Goal: Information Seeking & Learning: Learn about a topic

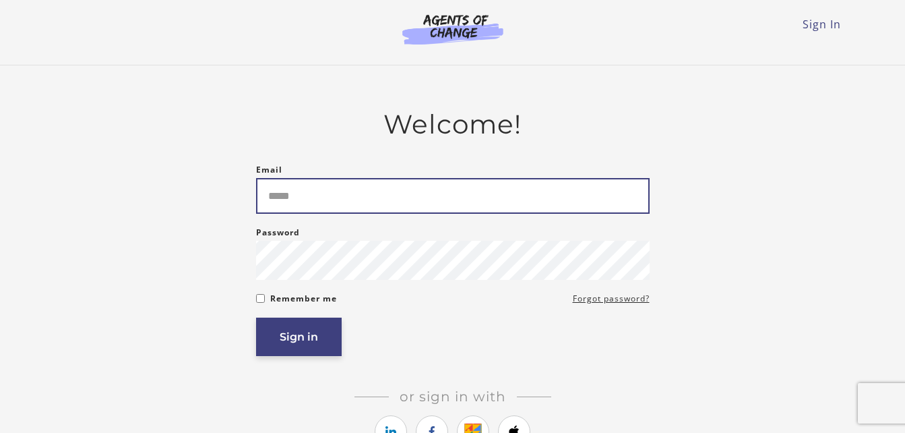
type input "**********"
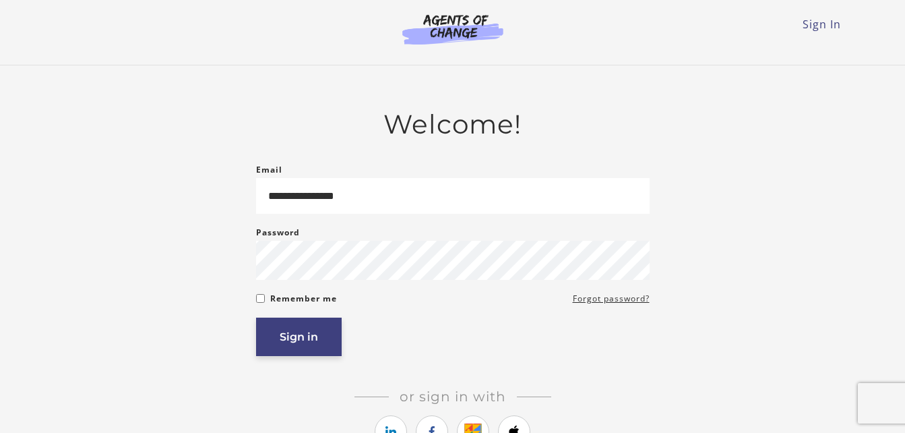
click at [317, 347] on button "Sign in" at bounding box center [299, 337] width 86 height 38
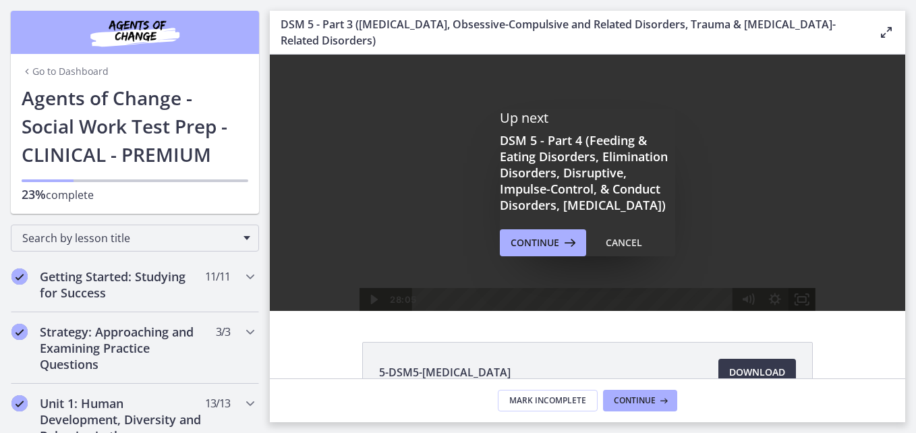
drag, startPoint x: 417, startPoint y: 300, endPoint x: 783, endPoint y: 304, distance: 366.1
click at [783, 304] on div "28:05 24:47" at bounding box center [587, 299] width 456 height 23
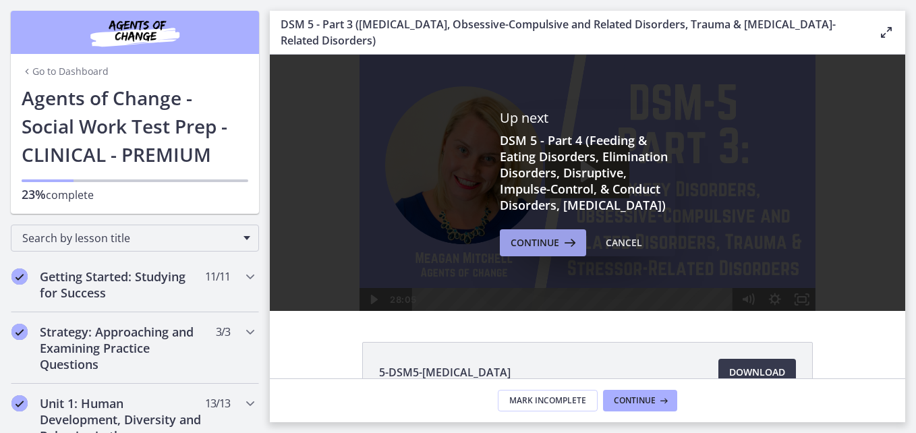
click at [546, 251] on span "Continue" at bounding box center [534, 243] width 49 height 16
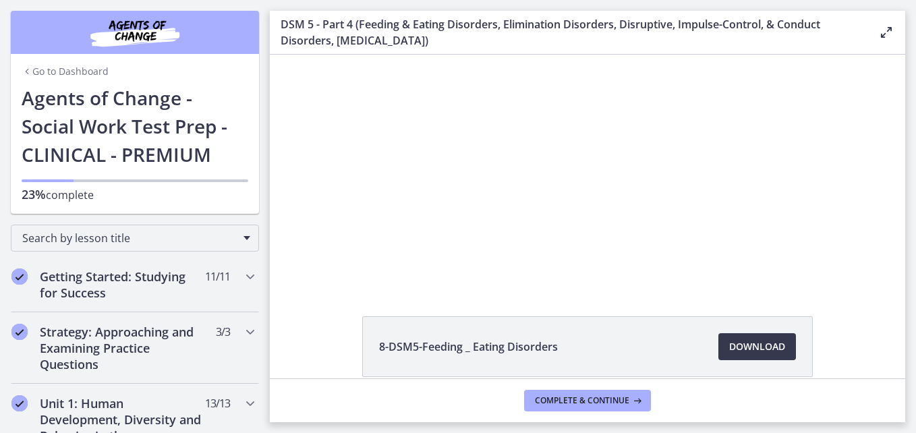
scroll to position [21, 0]
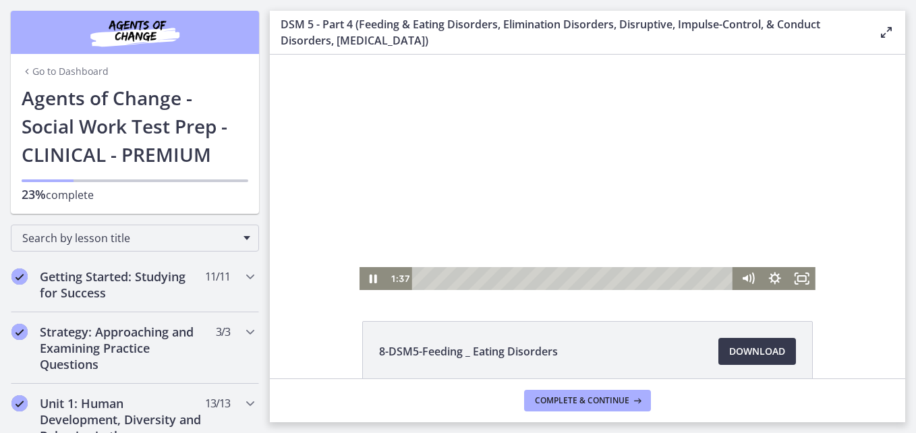
click at [631, 220] on div at bounding box center [587, 162] width 456 height 256
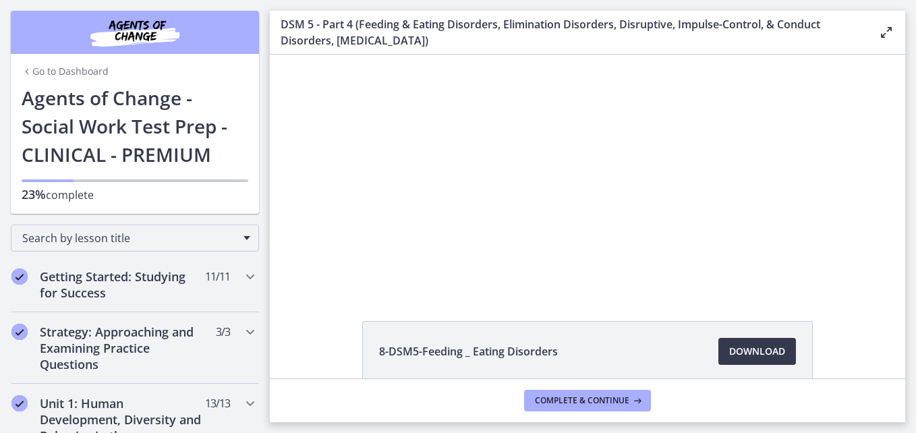
click at [631, 220] on div at bounding box center [587, 162] width 456 height 256
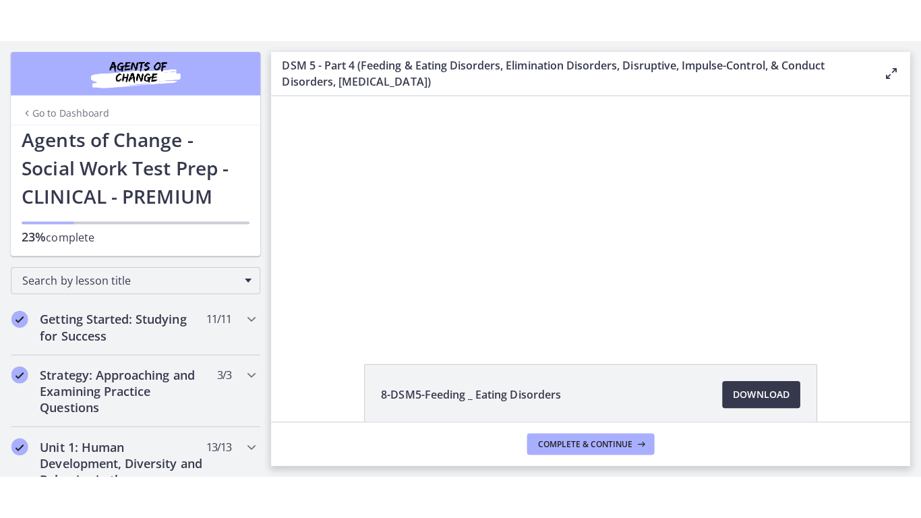
scroll to position [0, 0]
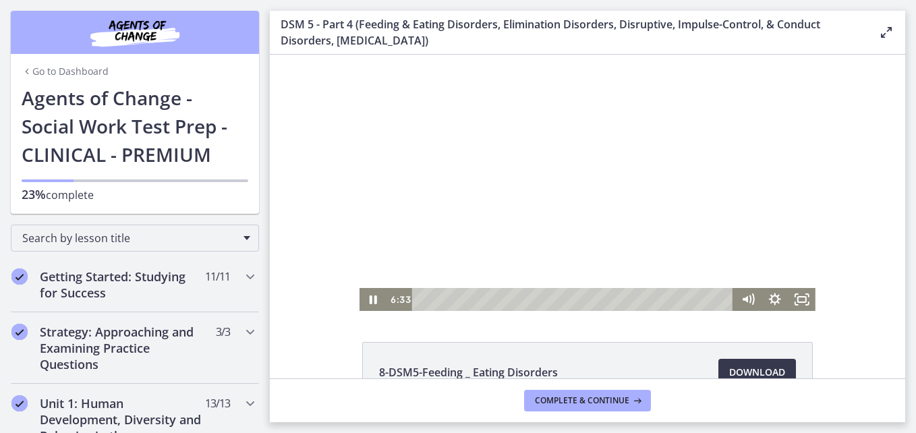
click at [663, 142] on div at bounding box center [587, 183] width 456 height 256
click at [371, 301] on icon "Play Video" at bounding box center [374, 299] width 7 height 9
click at [800, 299] on icon "Fullscreen" at bounding box center [801, 300] width 32 height 28
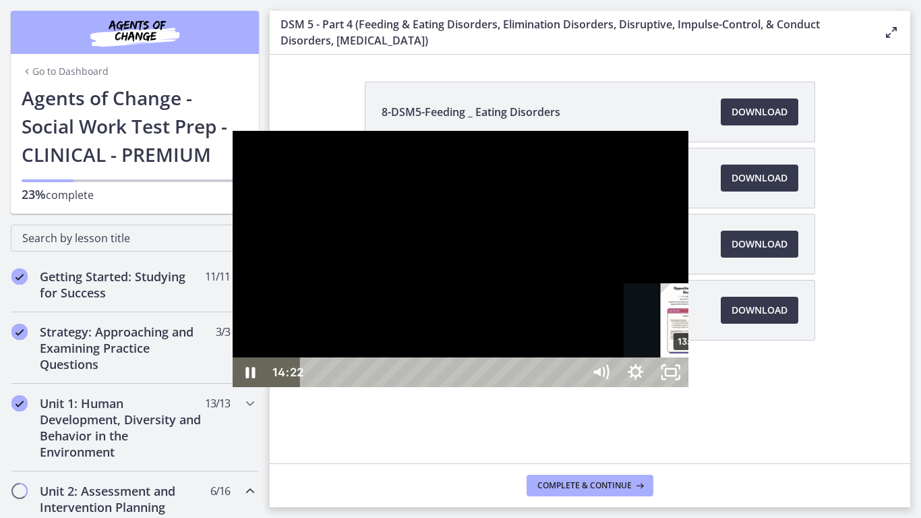
click at [459, 387] on div "13:59" at bounding box center [444, 372] width 262 height 30
click at [464, 330] on div at bounding box center [461, 259] width 456 height 256
click at [450, 387] on div "13:38" at bounding box center [444, 372] width 262 height 30
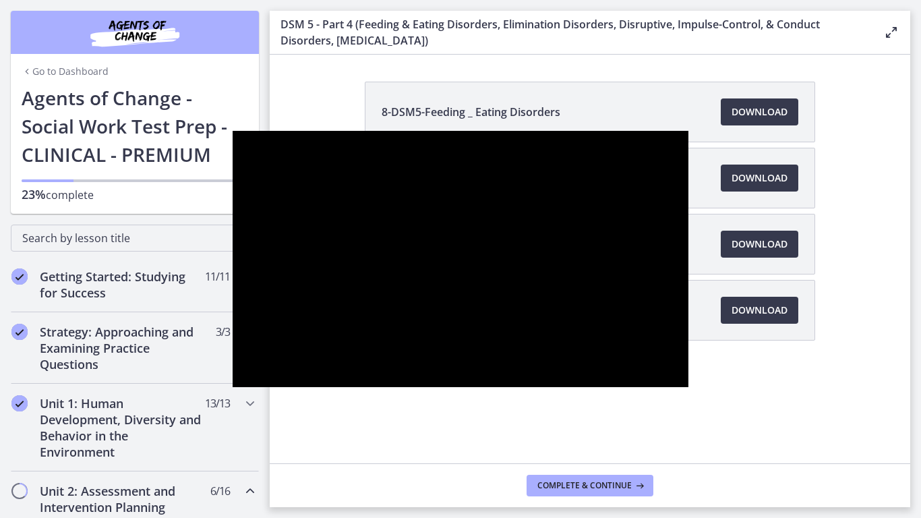
click at [522, 322] on div at bounding box center [461, 259] width 456 height 256
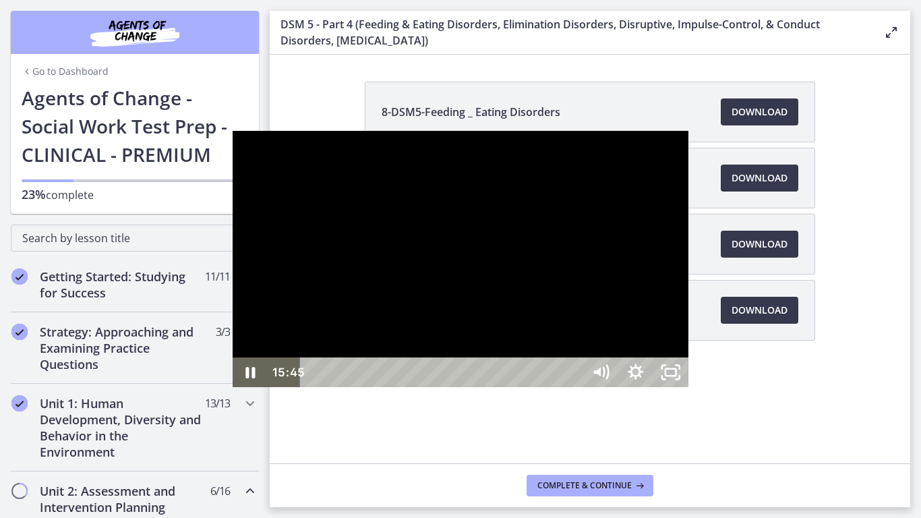
click at [491, 313] on div at bounding box center [461, 259] width 456 height 256
click at [305, 283] on div at bounding box center [461, 259] width 456 height 256
click at [585, 131] on div at bounding box center [461, 259] width 456 height 256
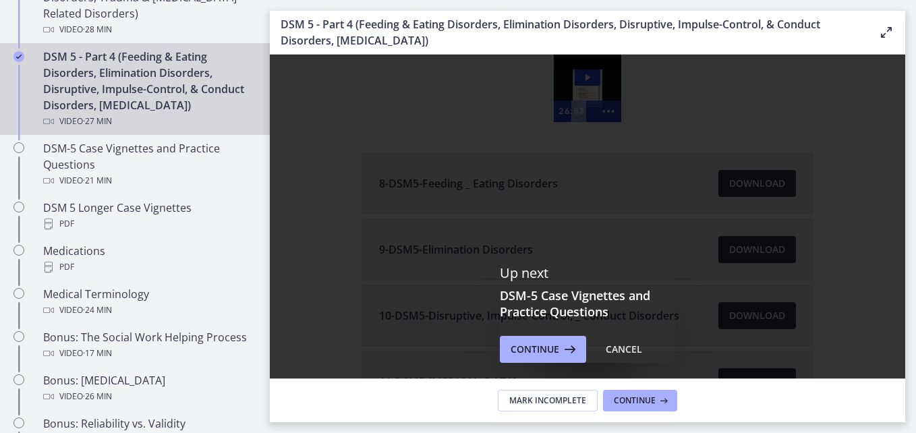
scroll to position [847, 0]
